Goal: Use online tool/utility: Utilize a website feature to perform a specific function

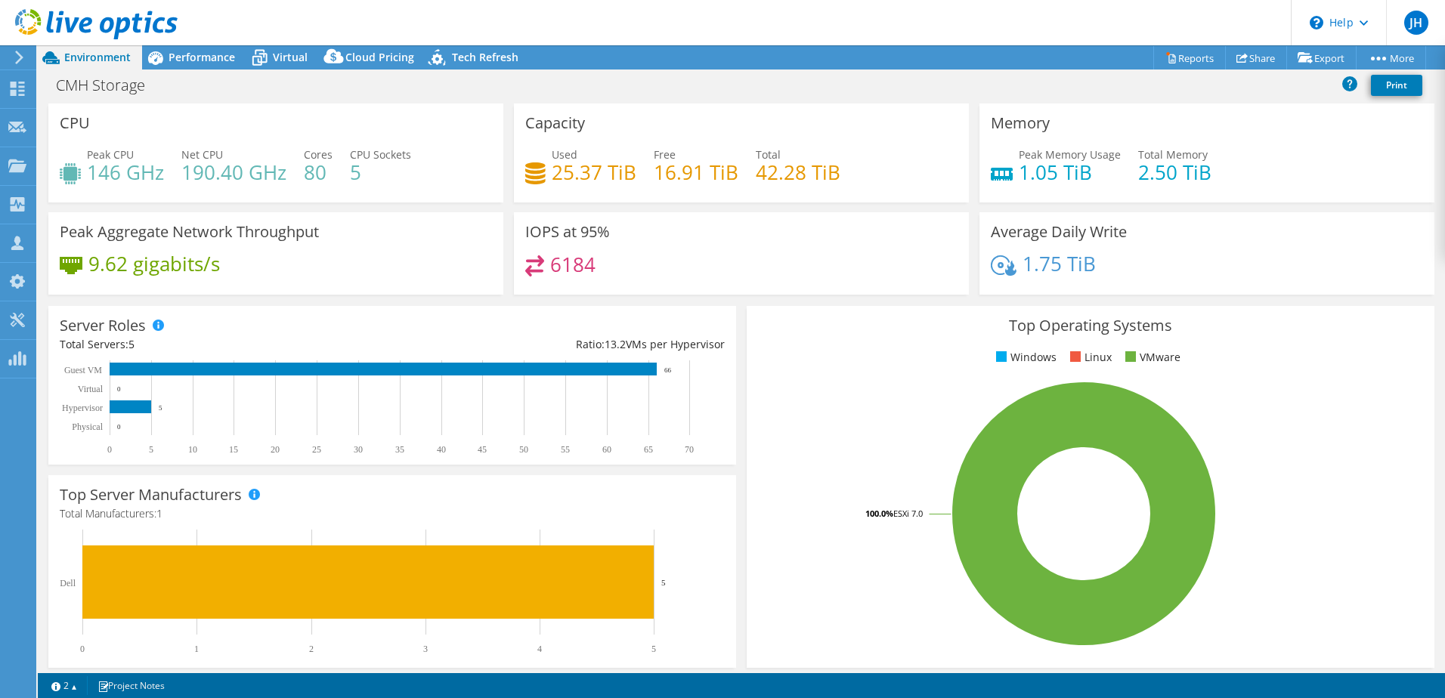
select select "USD"
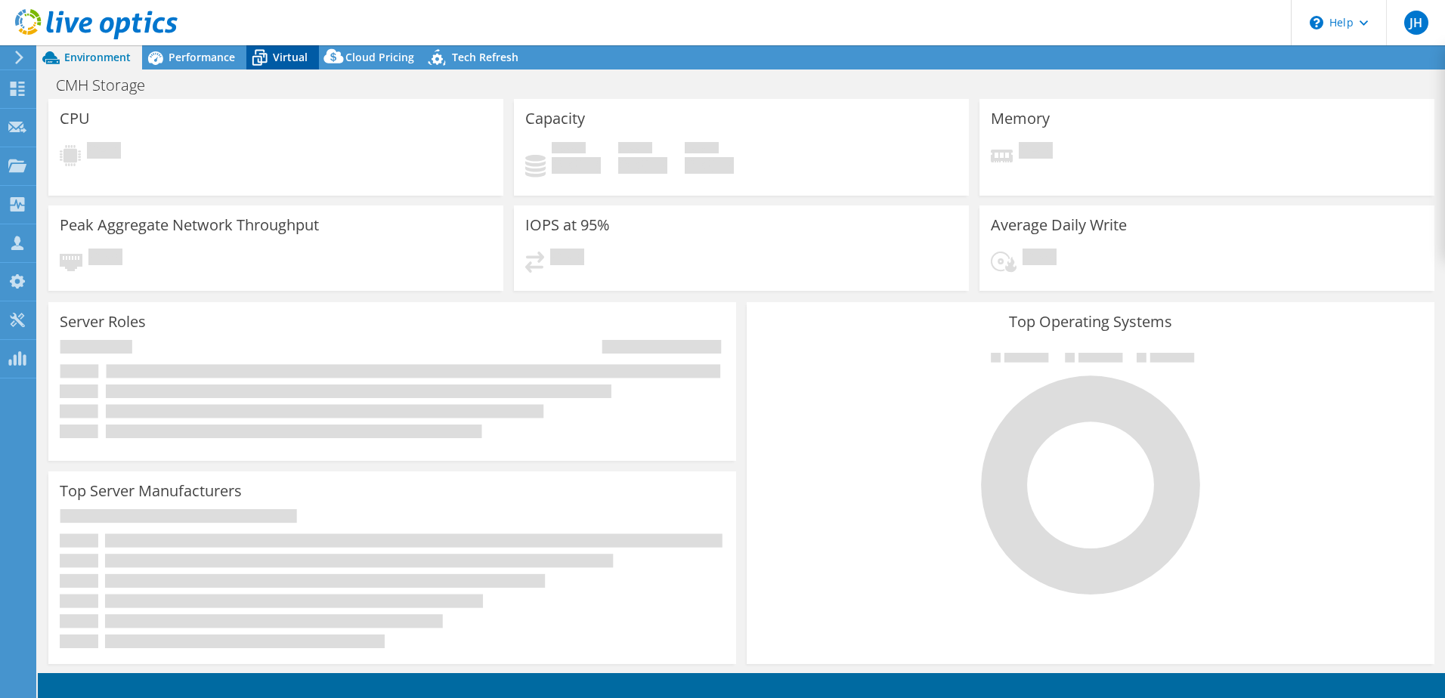
select select "USD"
radio input "true"
radio input "false"
click at [261, 56] on icon at bounding box center [259, 58] width 26 height 26
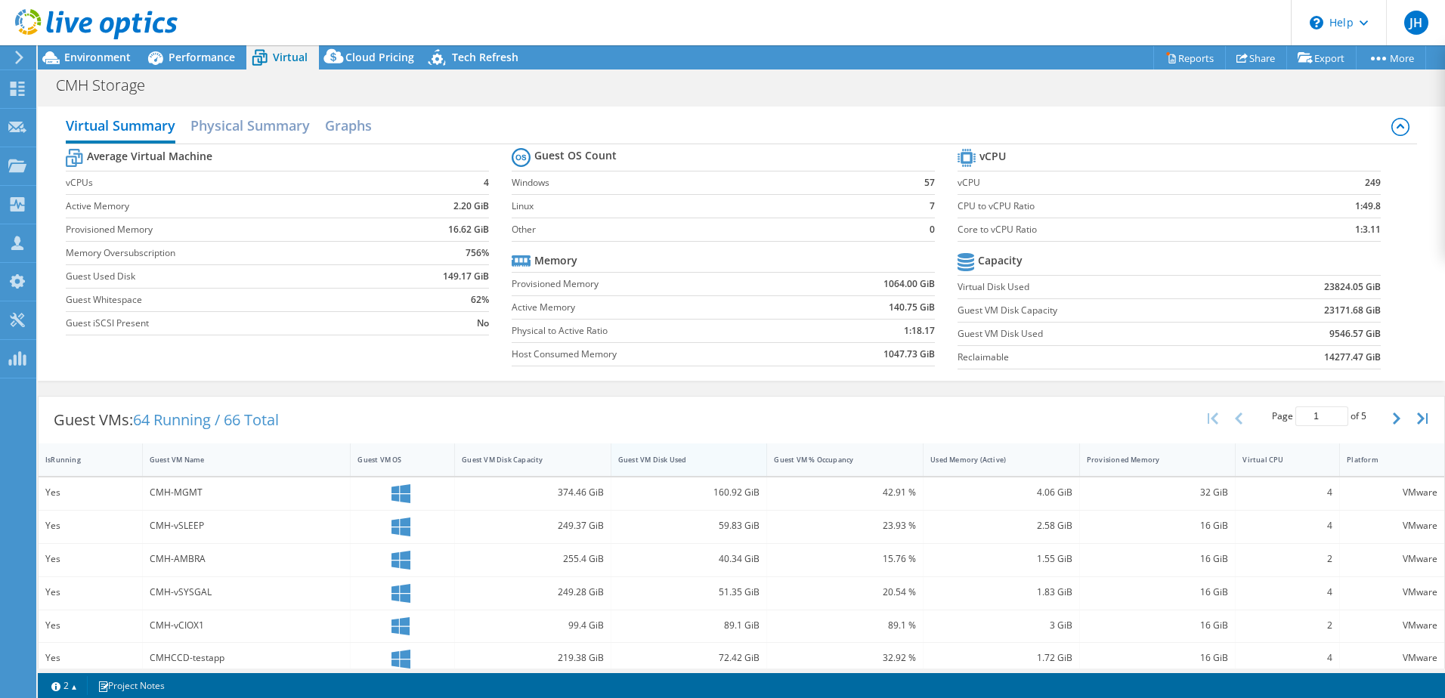
click at [644, 457] on div "Guest VM Disk Used" at bounding box center [680, 460] width 124 height 10
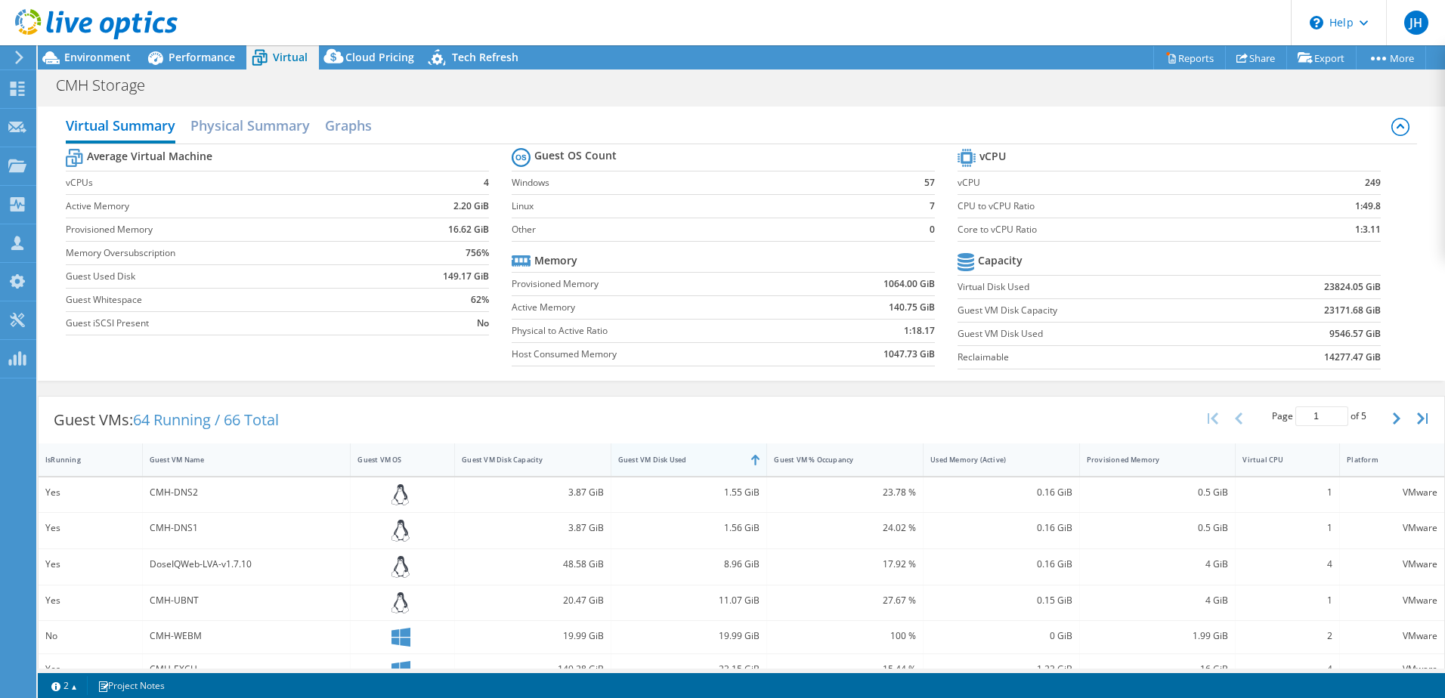
click at [644, 456] on div "Guest VM Disk Used" at bounding box center [680, 460] width 124 height 10
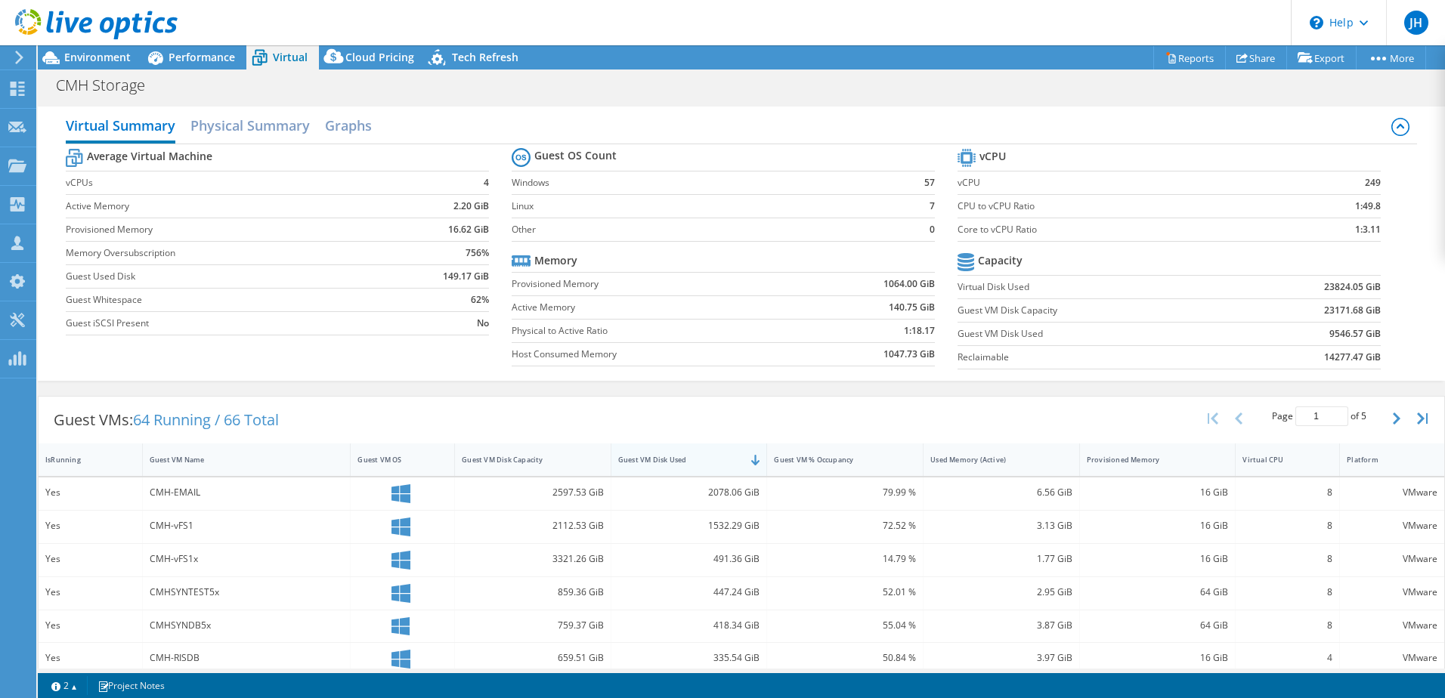
click at [644, 456] on div "Guest VM Disk Used" at bounding box center [680, 460] width 124 height 10
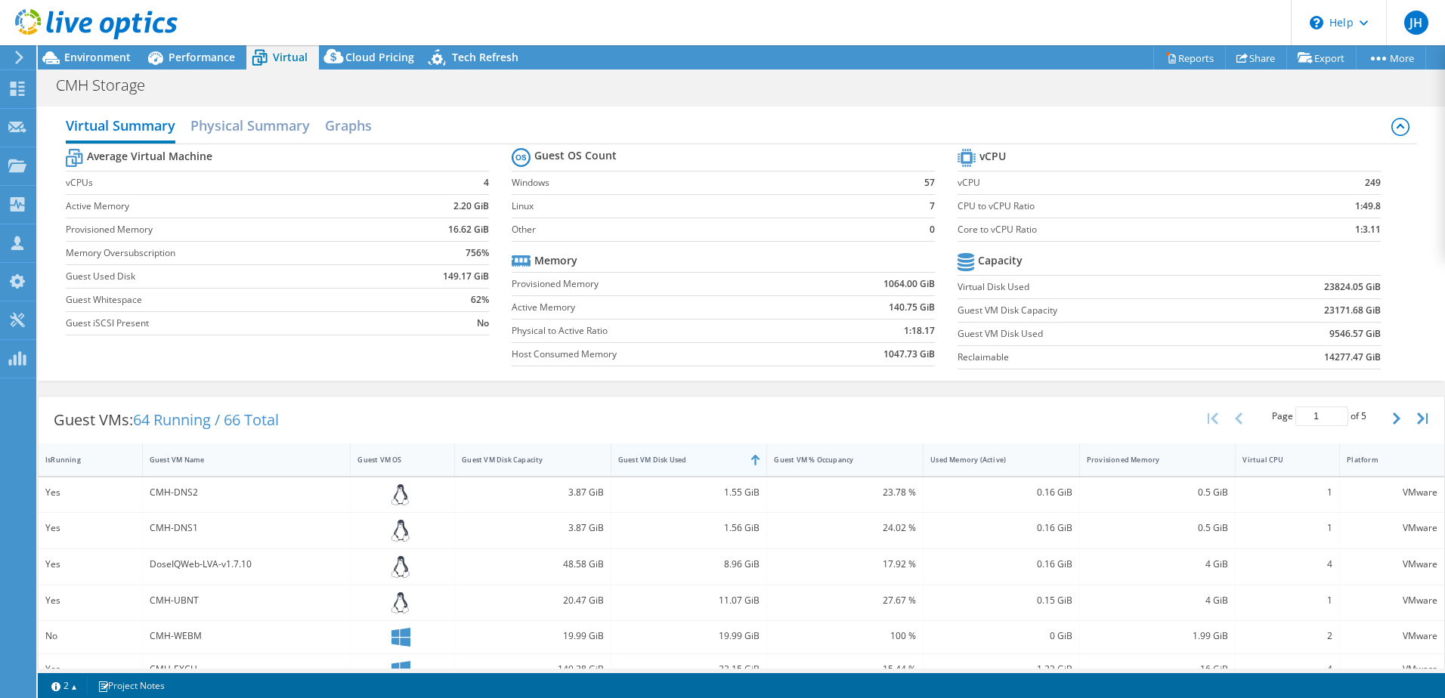
click at [645, 456] on div "Guest VM Disk Used" at bounding box center [680, 460] width 124 height 10
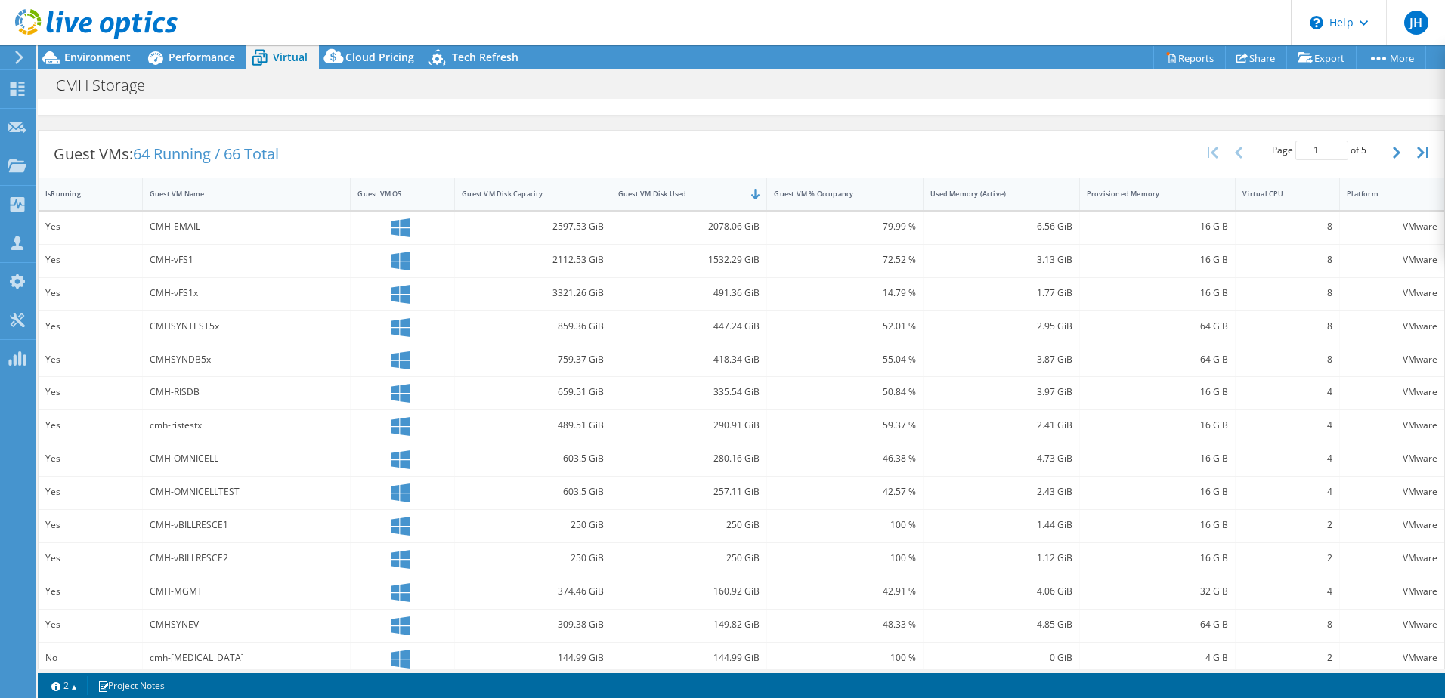
scroll to position [302, 0]
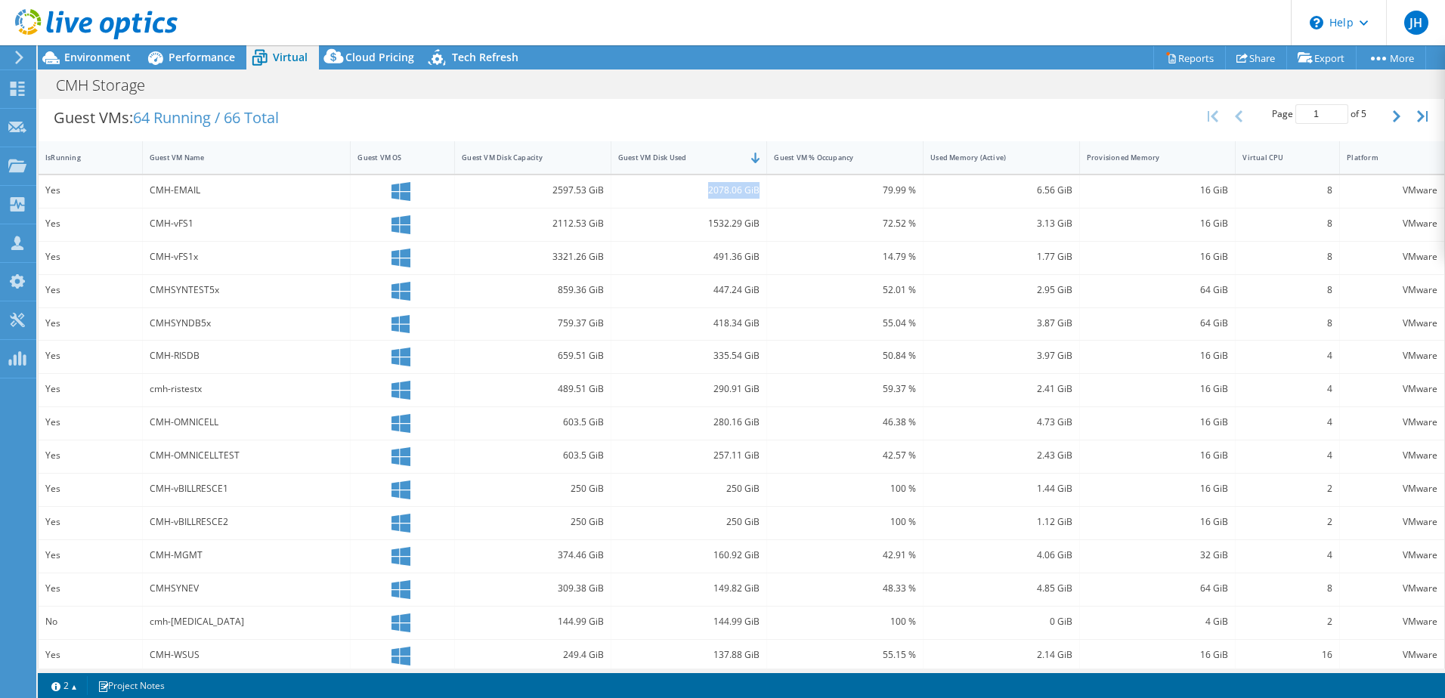
drag, startPoint x: 752, startPoint y: 192, endPoint x: 697, endPoint y: 190, distance: 55.2
click at [697, 190] on div "2078.06 GiB" at bounding box center [689, 190] width 142 height 17
drag, startPoint x: 150, startPoint y: 189, endPoint x: 249, endPoint y: 204, distance: 100.1
click at [249, 204] on div "CMH-EMAIL" at bounding box center [247, 191] width 209 height 32
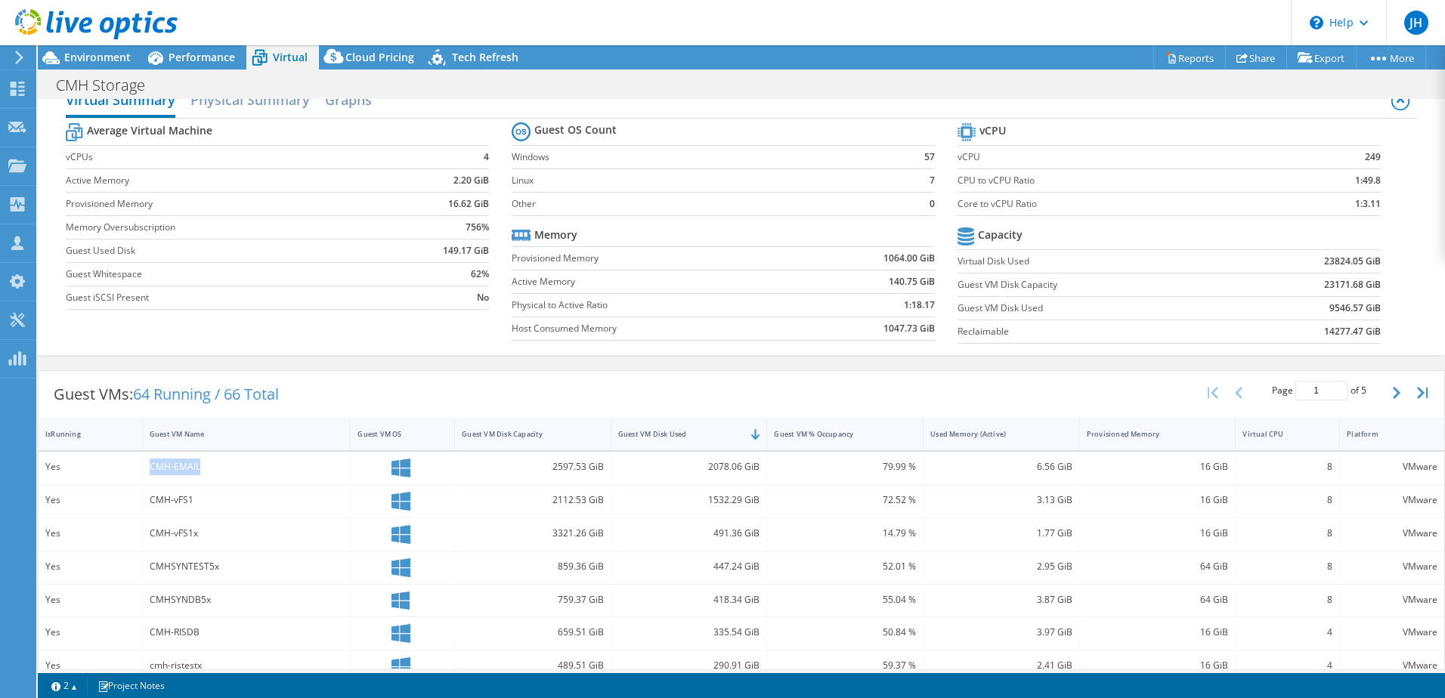
scroll to position [0, 0]
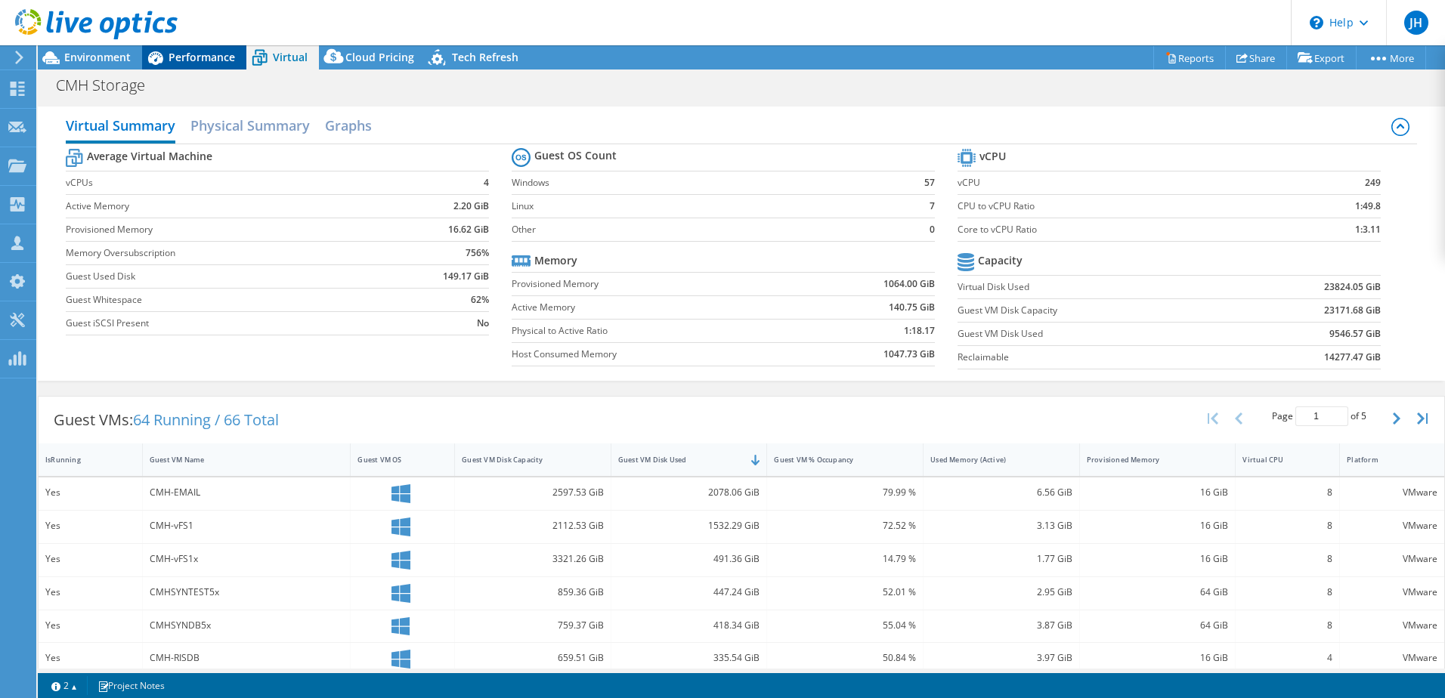
click at [205, 55] on span "Performance" at bounding box center [201, 57] width 66 height 14
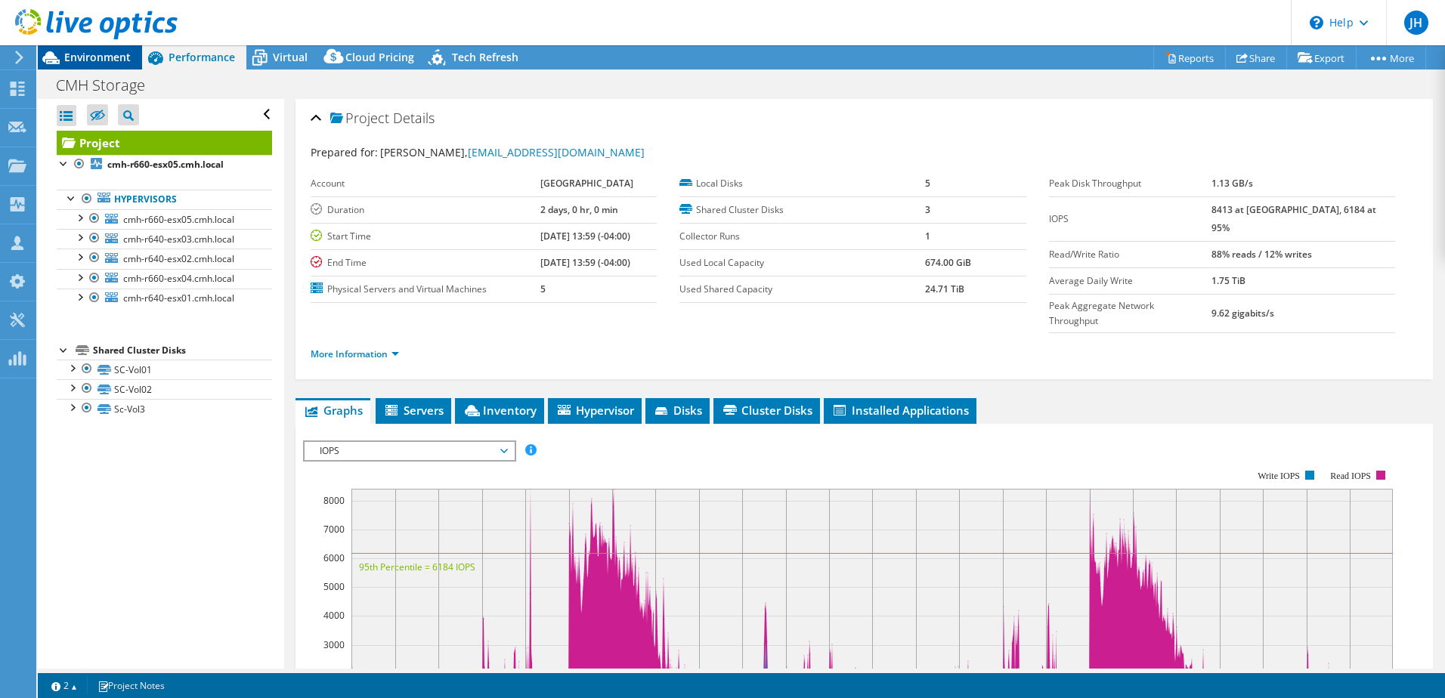
click at [124, 61] on span "Environment" at bounding box center [97, 57] width 66 height 14
